Goal: Task Accomplishment & Management: Manage account settings

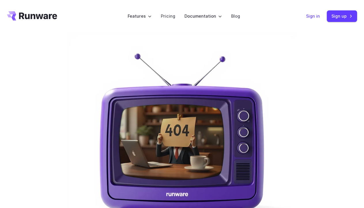
click at [311, 18] on link "Sign in" at bounding box center [313, 16] width 14 height 7
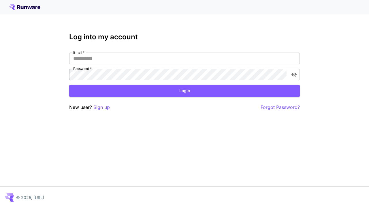
click at [125, 52] on div "Log into my account Email   * Email   * Password   * Password   * Login New use…" at bounding box center [184, 72] width 231 height 78
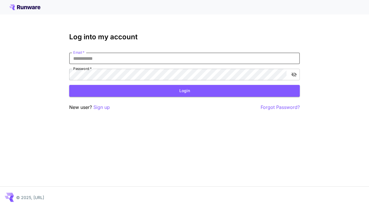
click at [116, 57] on input "Email   *" at bounding box center [184, 58] width 231 height 12
type input "**********"
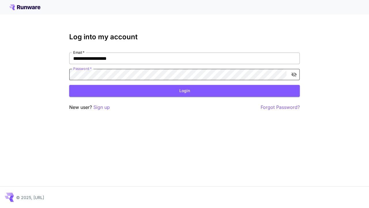
click button "Login" at bounding box center [184, 91] width 231 height 12
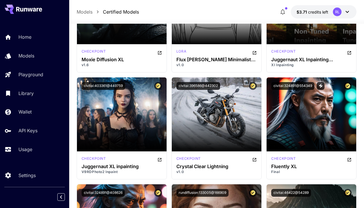
scroll to position [3488, 0]
